Goal: Navigation & Orientation: Find specific page/section

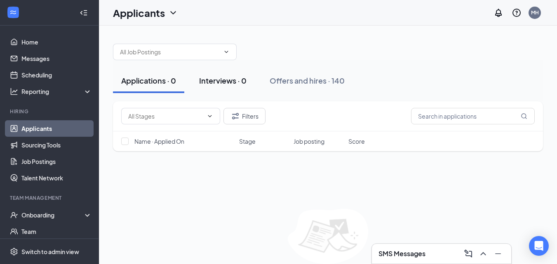
click at [218, 85] on div "Interviews · 0" at bounding box center [222, 80] width 47 height 10
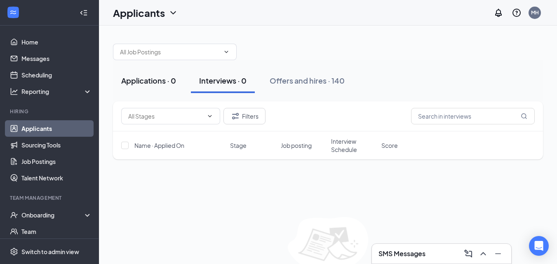
click at [163, 78] on div "Applications · 0" at bounding box center [148, 80] width 55 height 10
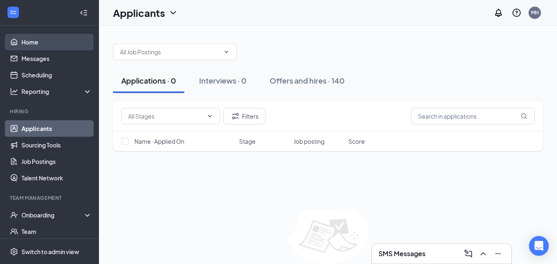
click at [55, 48] on link "Home" at bounding box center [56, 42] width 70 height 16
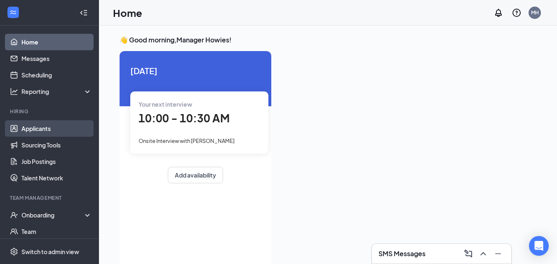
click at [31, 126] on link "Applicants" at bounding box center [56, 128] width 70 height 16
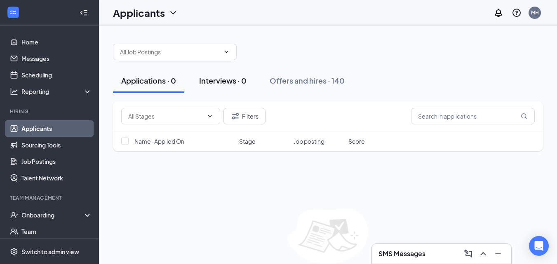
click at [206, 79] on div "Interviews · 0" at bounding box center [222, 80] width 47 height 10
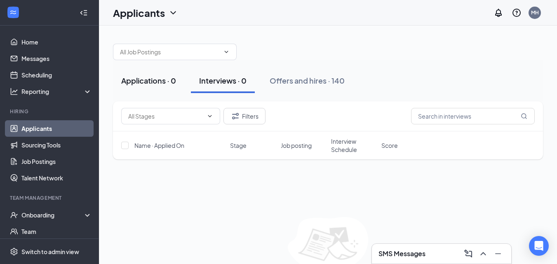
click at [140, 85] on div "Applications · 0" at bounding box center [148, 80] width 55 height 10
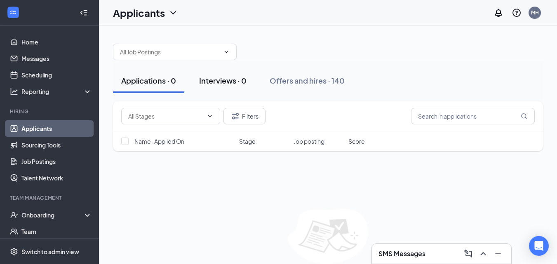
click at [224, 75] on button "Interviews · 0" at bounding box center [223, 80] width 64 height 25
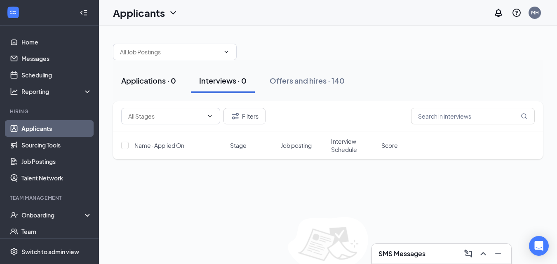
click at [157, 81] on div "Applications · 0" at bounding box center [148, 80] width 55 height 10
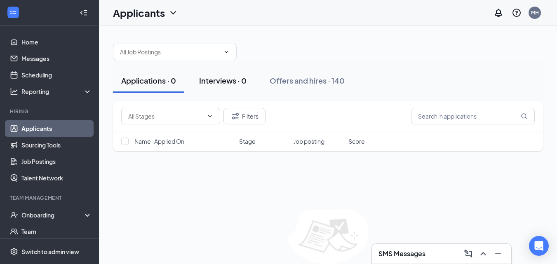
click at [218, 76] on div "Interviews · 0" at bounding box center [222, 80] width 47 height 10
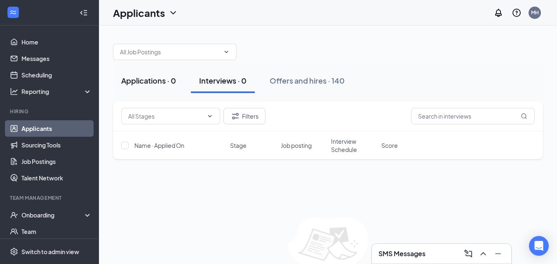
click at [164, 80] on div "Applications · 0" at bounding box center [148, 80] width 55 height 10
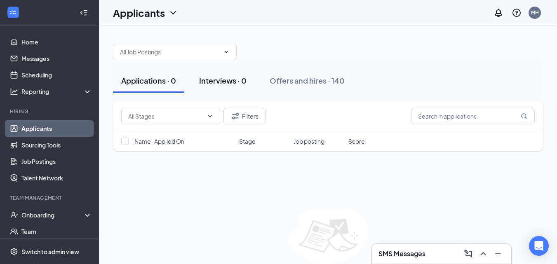
click at [225, 82] on div "Interviews · 0" at bounding box center [222, 80] width 47 height 10
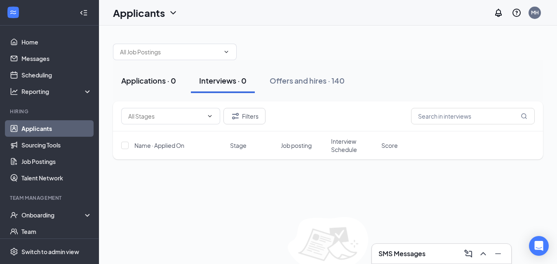
click at [155, 84] on div "Applications · 0" at bounding box center [148, 80] width 55 height 10
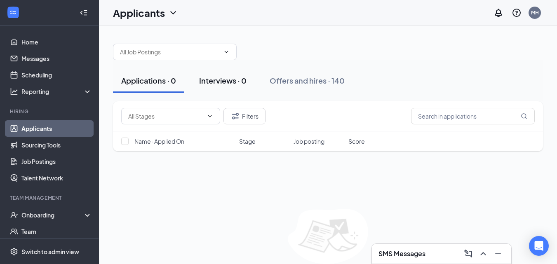
click at [231, 85] on div "Interviews · 0" at bounding box center [222, 80] width 47 height 10
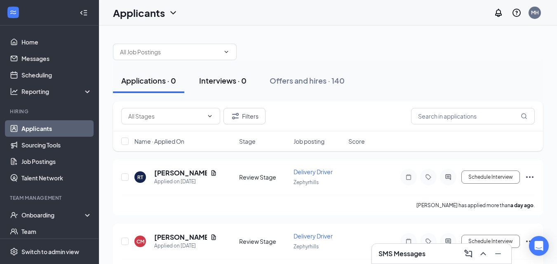
click at [223, 82] on div "Interviews · 0" at bounding box center [222, 80] width 47 height 10
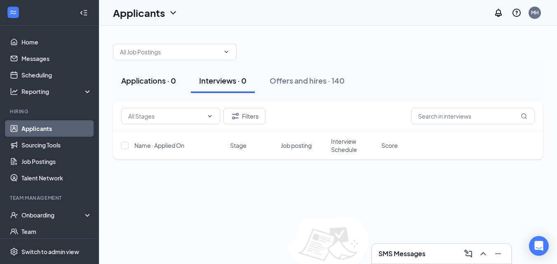
click at [142, 85] on div "Applications · 0" at bounding box center [148, 80] width 55 height 10
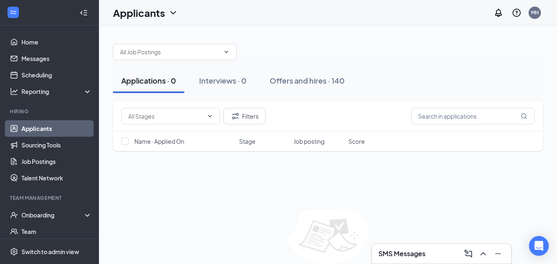
click at [47, 126] on link "Applicants" at bounding box center [56, 128] width 70 height 16
click at [42, 40] on link "Home" at bounding box center [56, 42] width 70 height 16
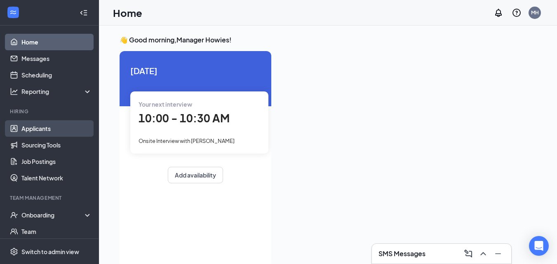
click at [38, 132] on link "Applicants" at bounding box center [56, 128] width 70 height 16
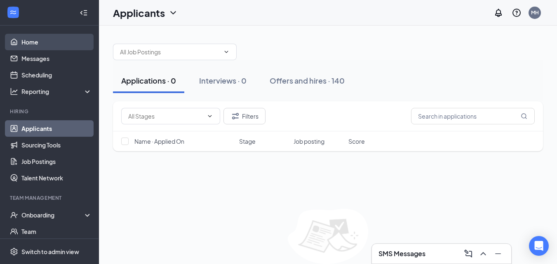
click at [42, 42] on link "Home" at bounding box center [56, 42] width 70 height 16
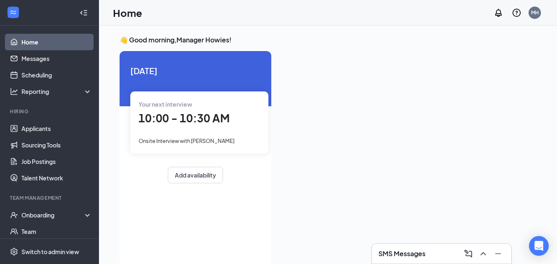
click at [42, 42] on link "Home" at bounding box center [56, 42] width 70 height 16
click at [37, 124] on link "Applicants" at bounding box center [56, 128] width 70 height 16
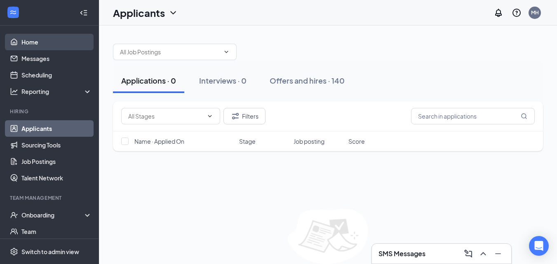
click at [35, 43] on link "Home" at bounding box center [56, 42] width 70 height 16
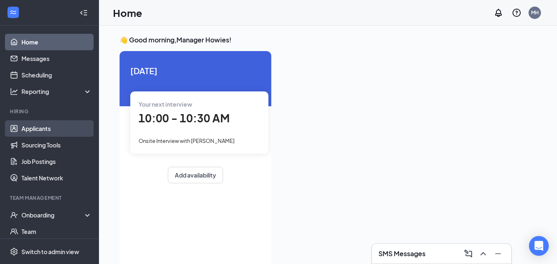
click at [23, 124] on link "Applicants" at bounding box center [56, 128] width 70 height 16
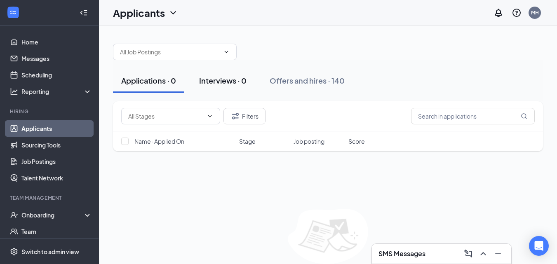
click at [226, 83] on div "Interviews · 0" at bounding box center [222, 80] width 47 height 10
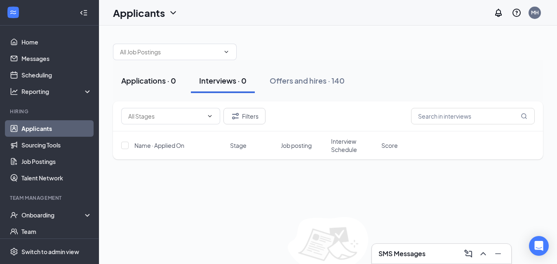
click at [139, 79] on div "Applications · 0" at bounding box center [148, 80] width 55 height 10
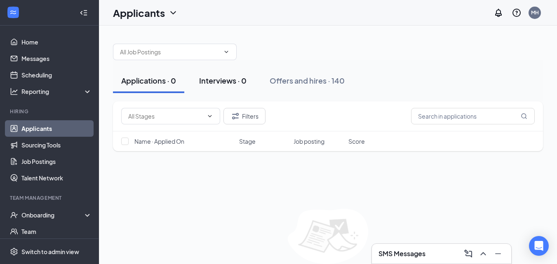
drag, startPoint x: 205, startPoint y: 81, endPoint x: 238, endPoint y: 79, distance: 32.6
click at [206, 81] on div "Interviews · 0" at bounding box center [222, 80] width 47 height 10
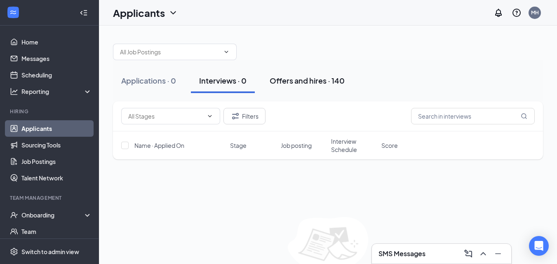
click at [270, 78] on button "Offers and hires · 140" at bounding box center [306, 80] width 91 height 25
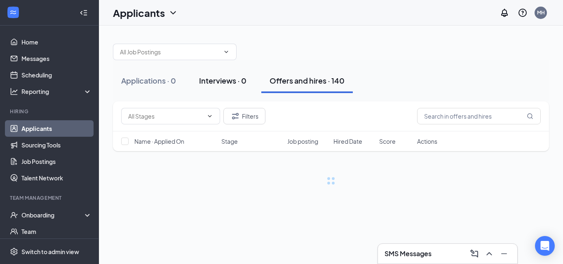
click at [223, 82] on div "Interviews · 0" at bounding box center [222, 80] width 47 height 10
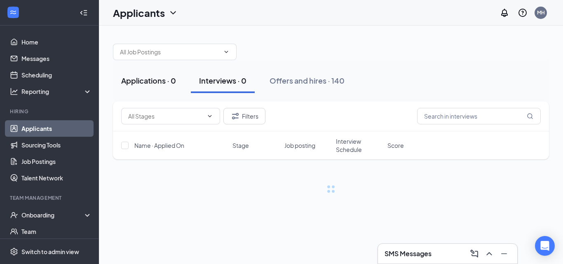
click at [157, 82] on div "Applications · 0" at bounding box center [148, 80] width 55 height 10
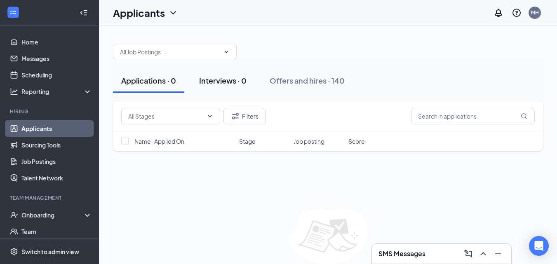
click at [229, 83] on div "Interviews · 0" at bounding box center [222, 80] width 47 height 10
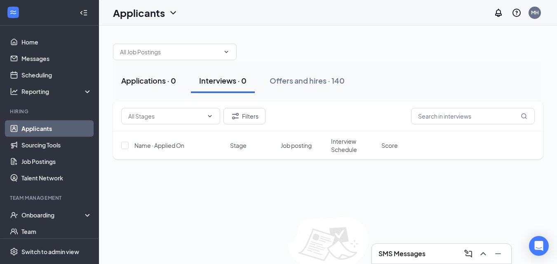
click at [161, 84] on div "Applications · 0" at bounding box center [148, 80] width 55 height 10
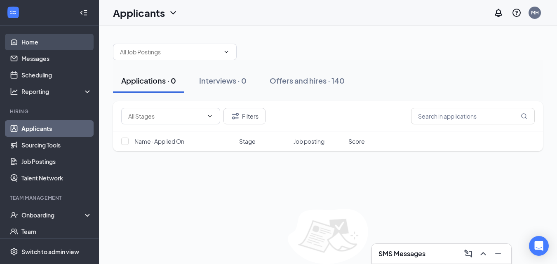
click at [46, 45] on link "Home" at bounding box center [56, 42] width 70 height 16
